Goal: Task Accomplishment & Management: Use online tool/utility

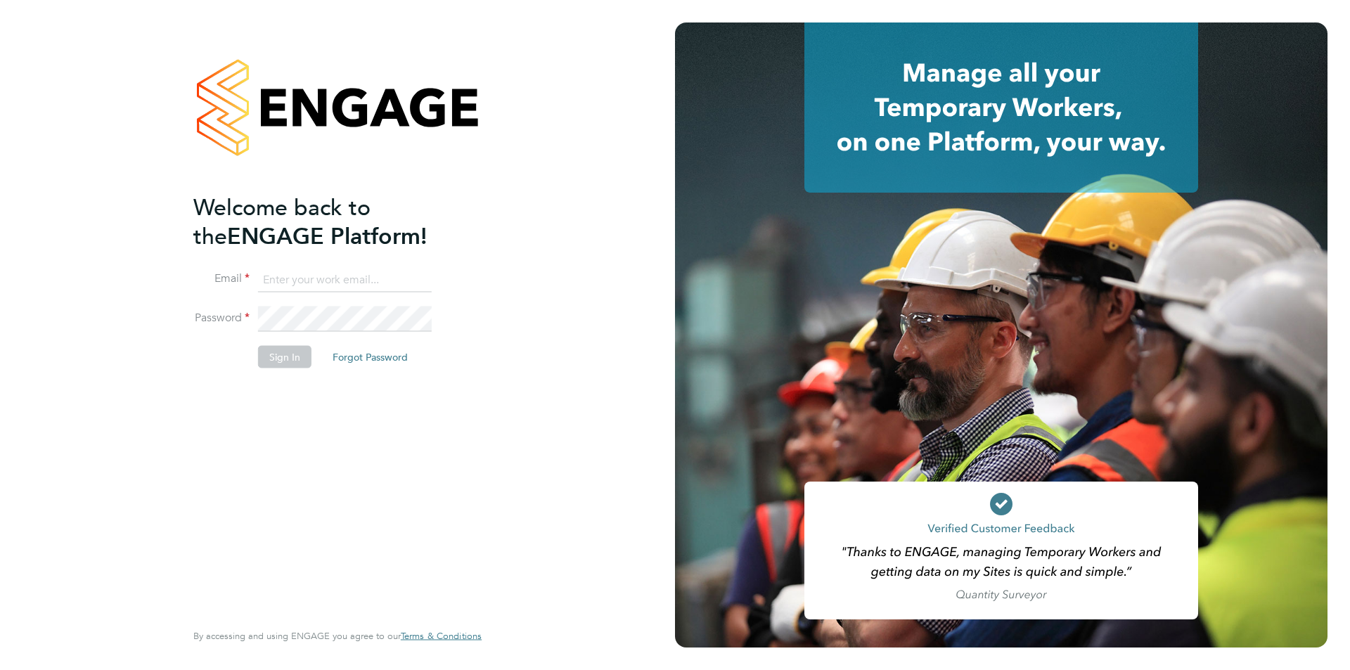
type input "edyta.marchant@brightonandhovealbion.com"
click at [283, 365] on button "Sign In" at bounding box center [284, 357] width 53 height 23
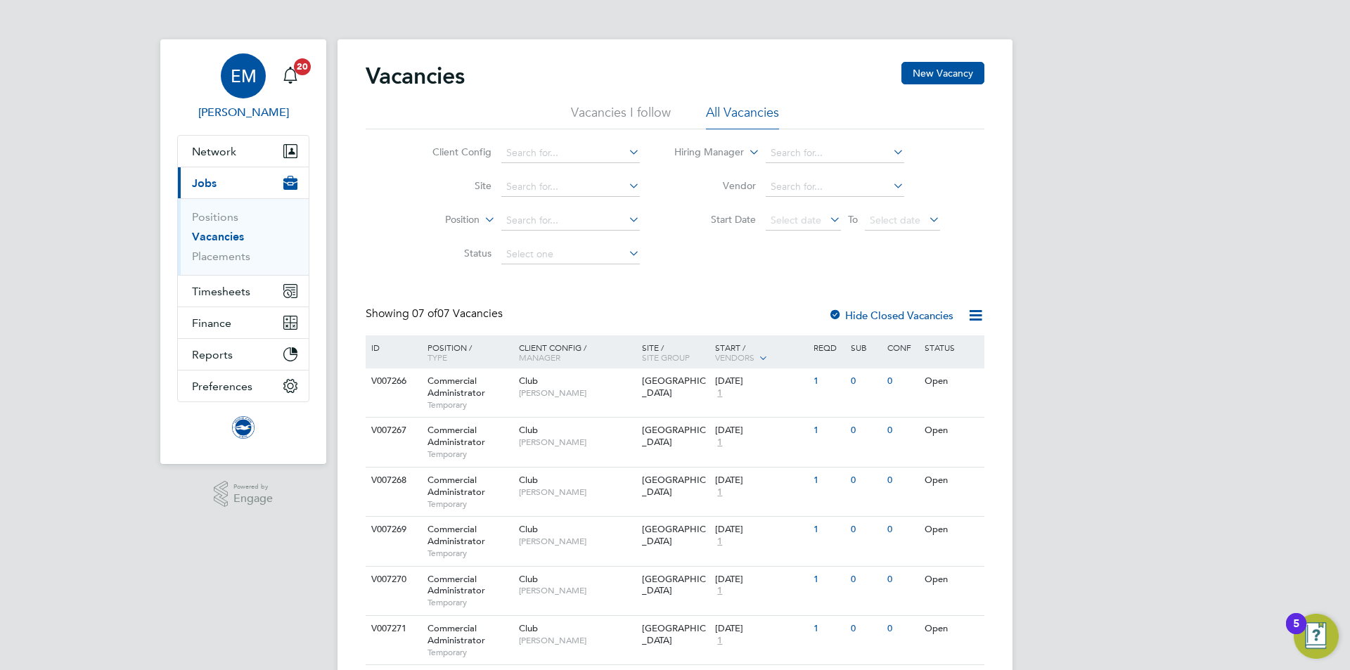
click at [243, 117] on span "Edyta Marchant" at bounding box center [243, 112] width 132 height 17
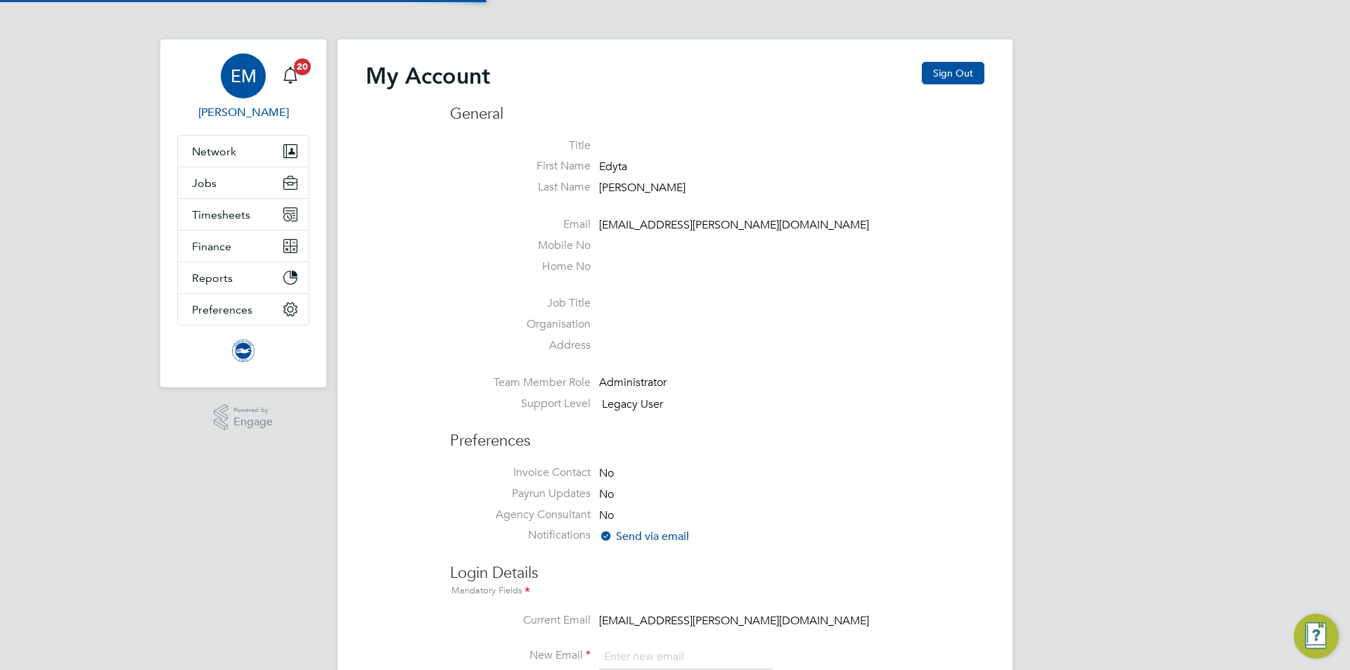
type input "edyta.marchant@brightonandhovealbion.com"
click at [965, 74] on button "Sign Out" at bounding box center [953, 73] width 63 height 23
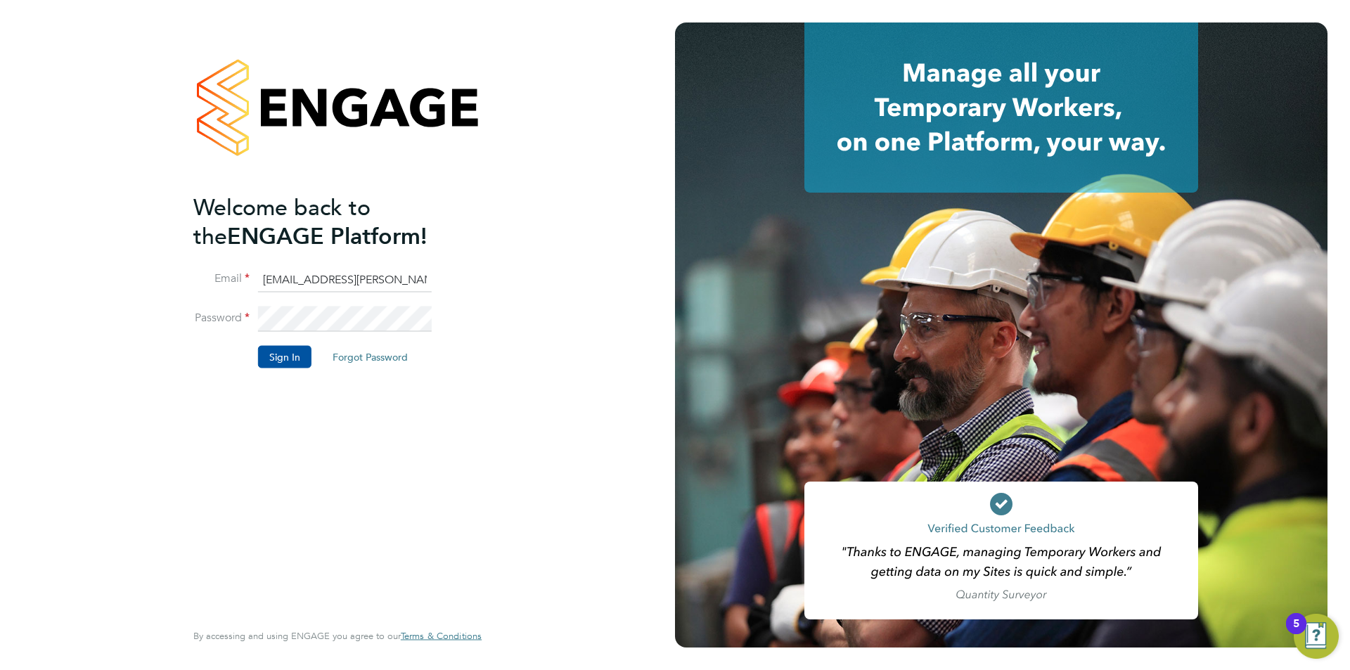
click at [369, 275] on input "edyta.marchant@brightonandhovealbion.com" at bounding box center [345, 279] width 174 height 25
type input "edyta.marchant@bhafc.co.uk"
click at [265, 352] on button "Sign In" at bounding box center [284, 357] width 53 height 23
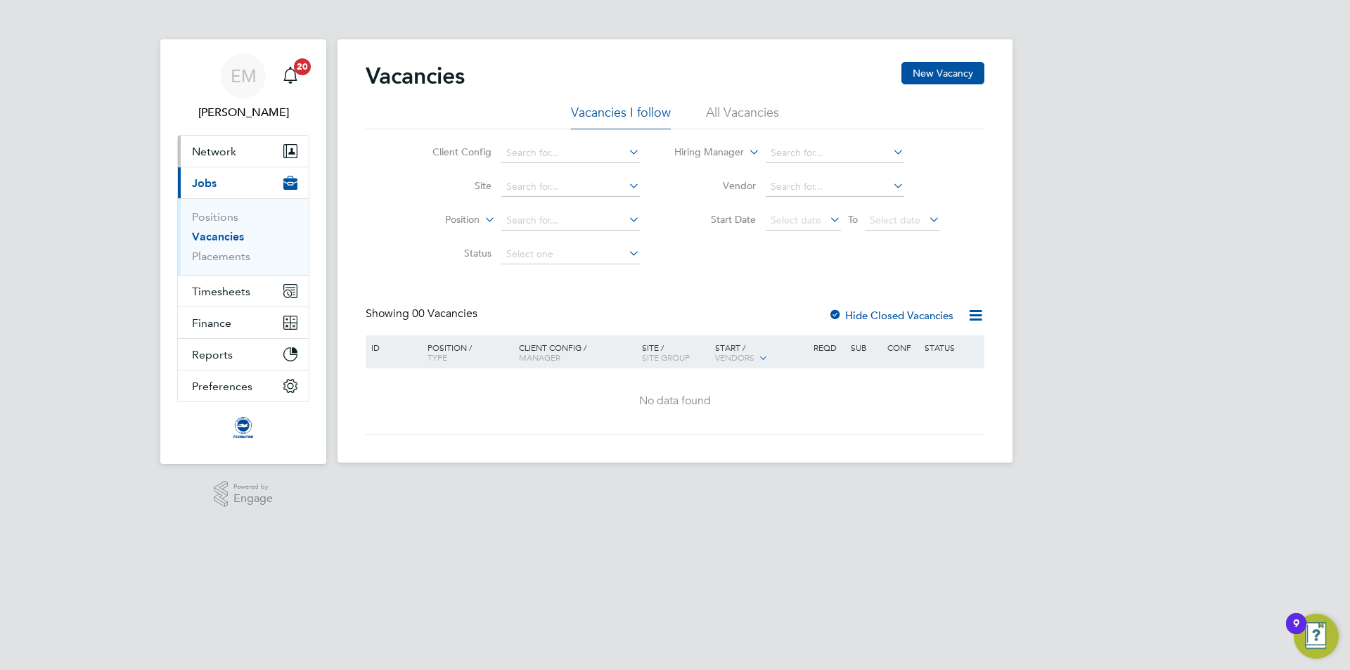
click at [228, 154] on span "Network" at bounding box center [214, 151] width 44 height 13
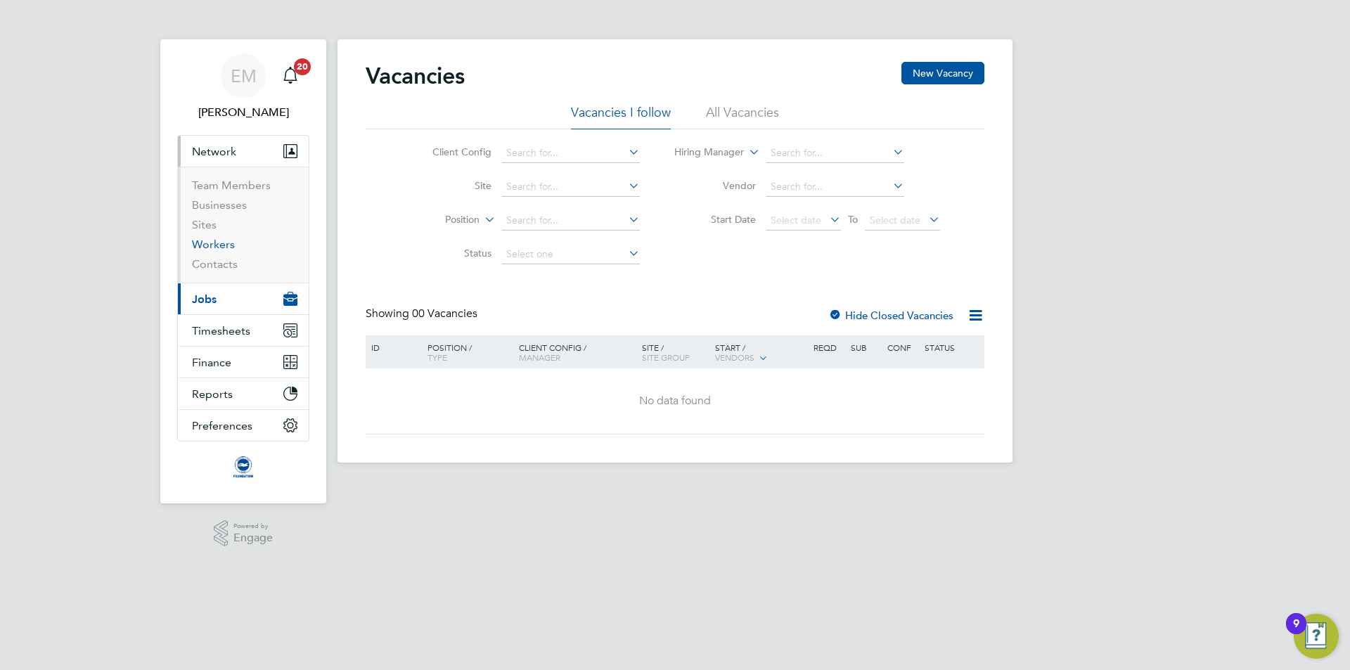
click at [222, 244] on link "Workers" at bounding box center [213, 244] width 43 height 13
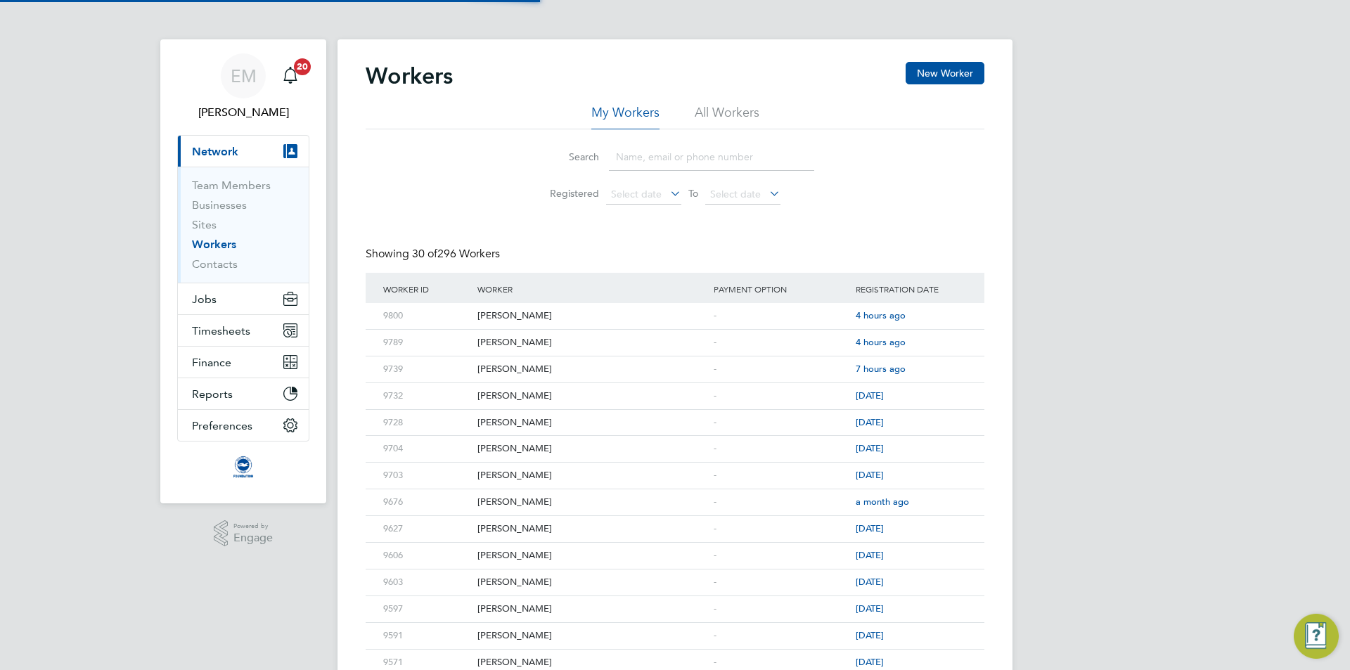
click at [748, 106] on li "All Workers" at bounding box center [727, 116] width 65 height 25
click at [718, 148] on input at bounding box center [711, 156] width 205 height 27
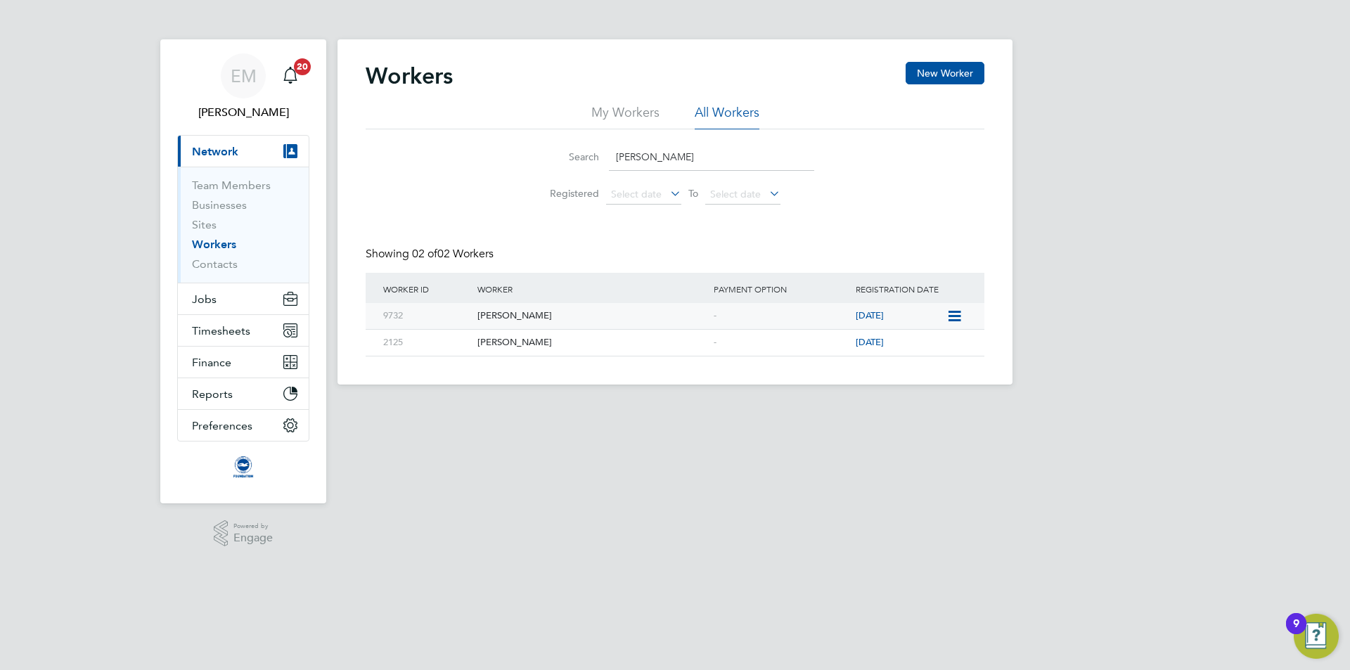
type input "[PERSON_NAME]"
click at [957, 315] on icon at bounding box center [954, 316] width 14 height 17
click at [917, 347] on li "Invite Worker" at bounding box center [921, 349] width 77 height 20
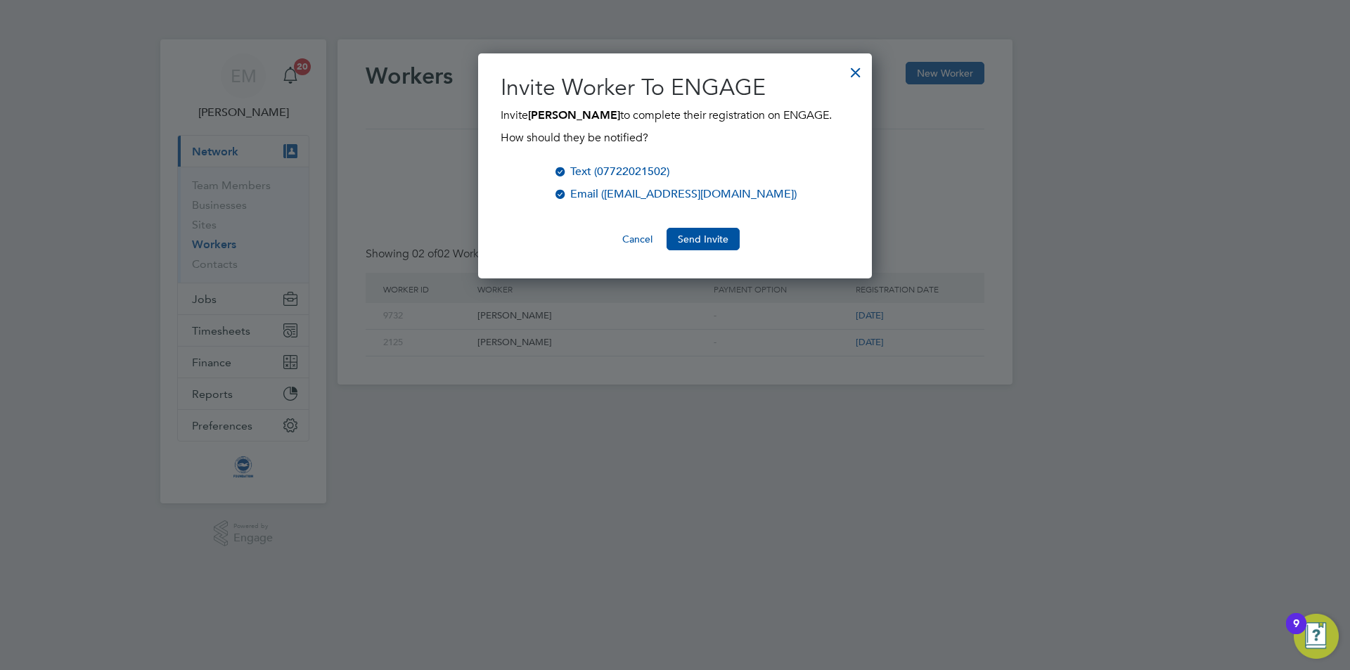
scroll to position [226, 395]
click at [706, 234] on button "Send Invite" at bounding box center [703, 239] width 73 height 23
